Goal: Use online tool/utility: Utilize a website feature to perform a specific function

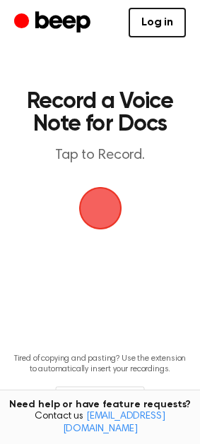
click at [36, 223] on main "Record a Voice Note for Docs Tap to Record. Tired of copying and pasting? Use t…" at bounding box center [100, 232] width 200 height 464
click at [114, 207] on span "button" at bounding box center [100, 208] width 51 height 51
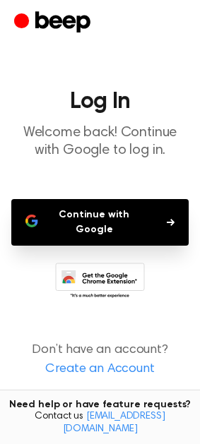
click at [102, 203] on button "Continue with Google" at bounding box center [99, 222] width 177 height 47
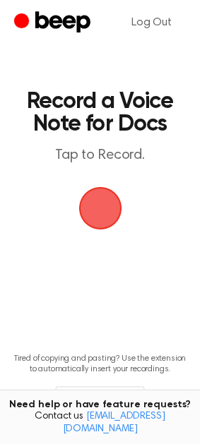
click at [88, 213] on span "button" at bounding box center [99, 208] width 43 height 43
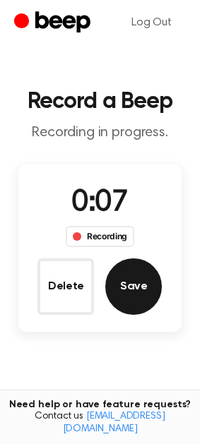
click at [133, 293] on button "Save" at bounding box center [133, 286] width 56 height 56
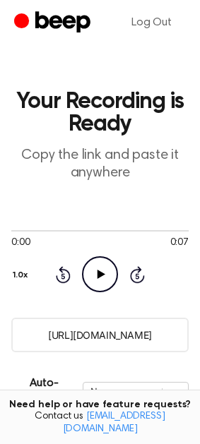
scroll to position [261, 0]
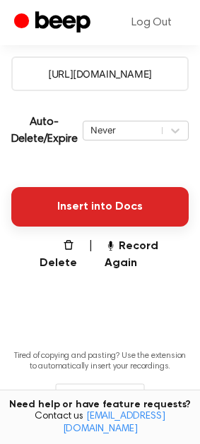
click at [99, 213] on button "Insert into Docs" at bounding box center [99, 207] width 177 height 40
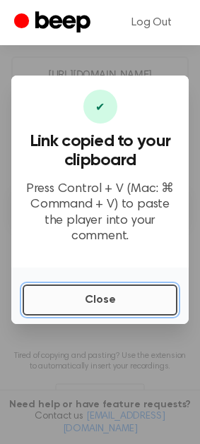
click at [121, 297] on button "Close" at bounding box center [100, 299] width 155 height 31
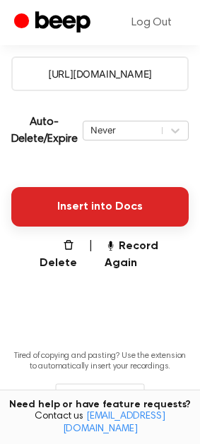
click at [153, 198] on button "Insert into Docs" at bounding box center [99, 207] width 177 height 40
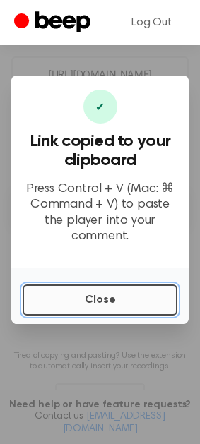
click at [121, 288] on button "Close" at bounding box center [100, 299] width 155 height 31
